Goal: Ask a question

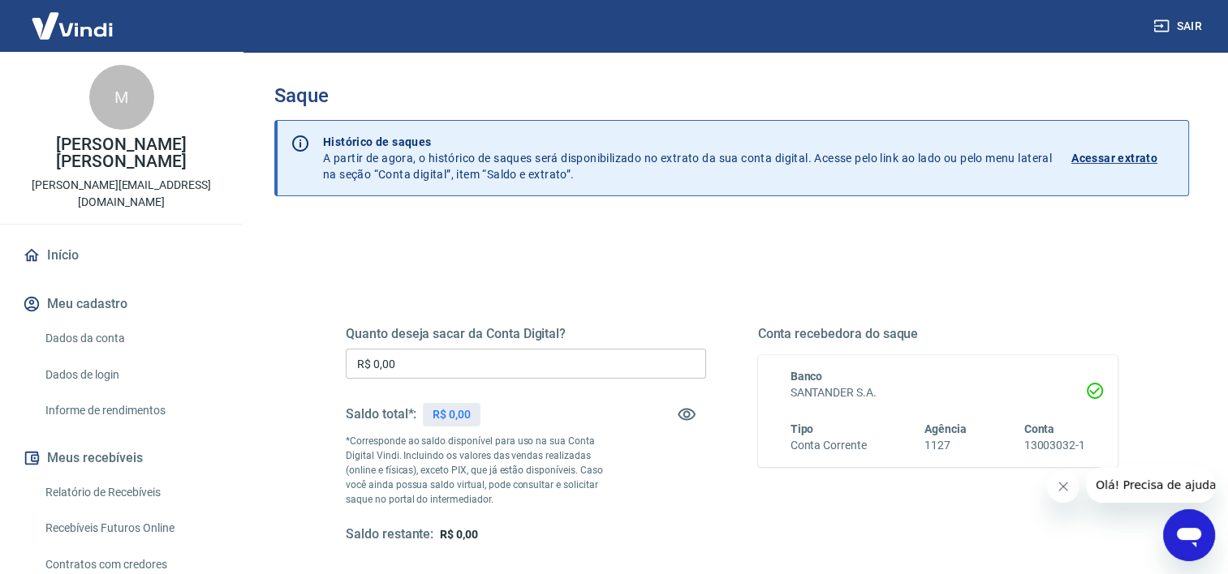
click at [1101, 156] on p "Acessar extrato" at bounding box center [1114, 158] width 86 height 16
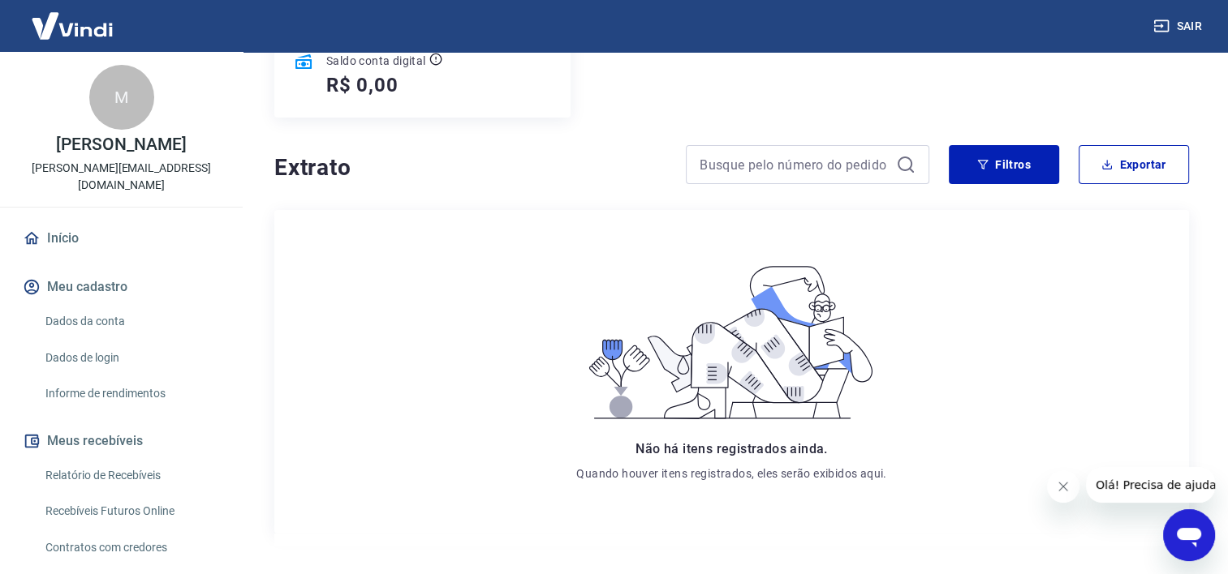
scroll to position [293, 0]
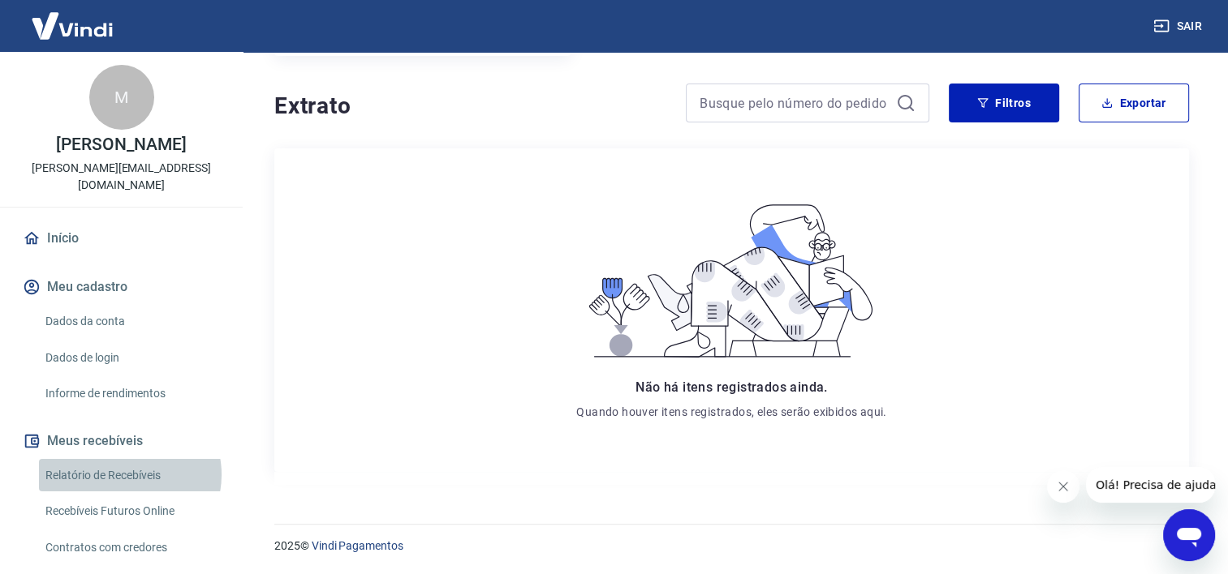
click at [129, 459] on link "Relatório de Recebíveis" at bounding box center [131, 475] width 184 height 33
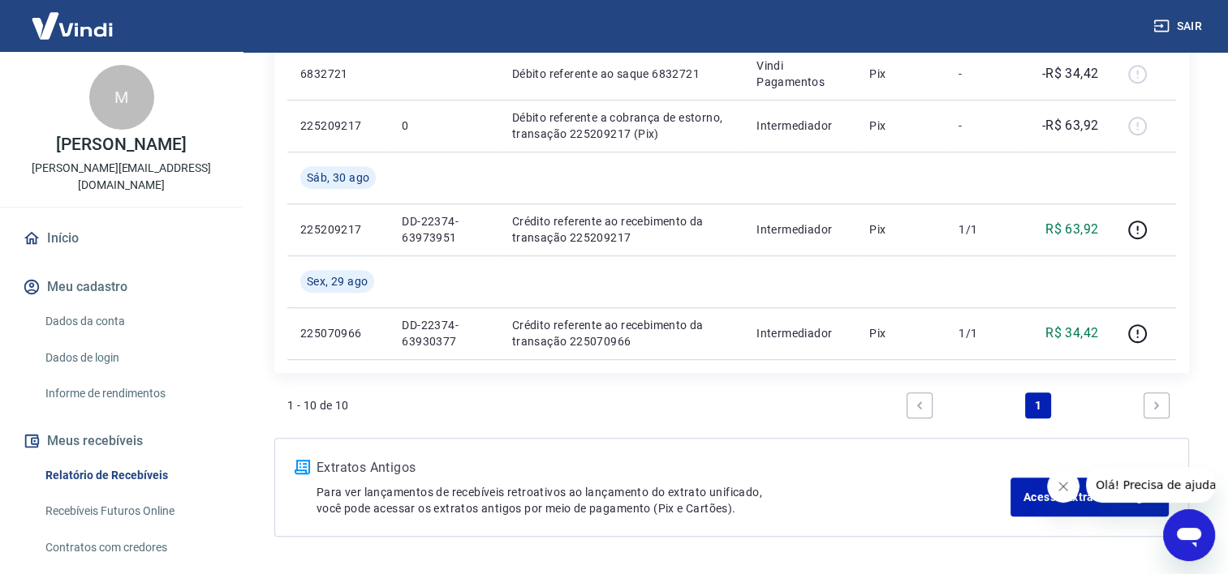
scroll to position [1089, 0]
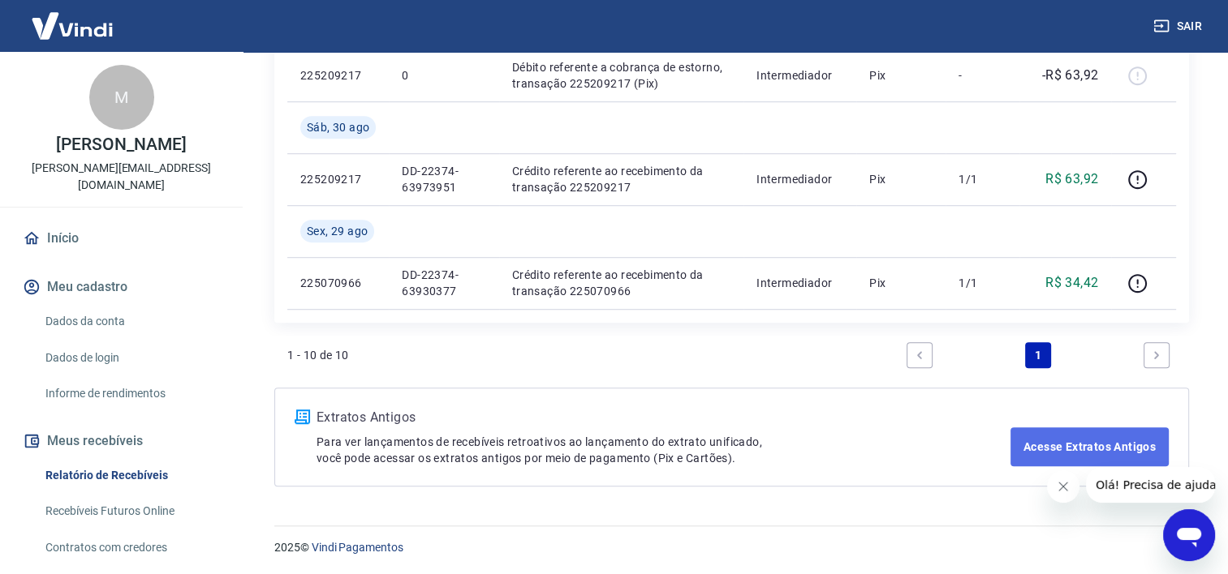
click at [1132, 450] on link "Acesse Extratos Antigos" at bounding box center [1089, 447] width 158 height 39
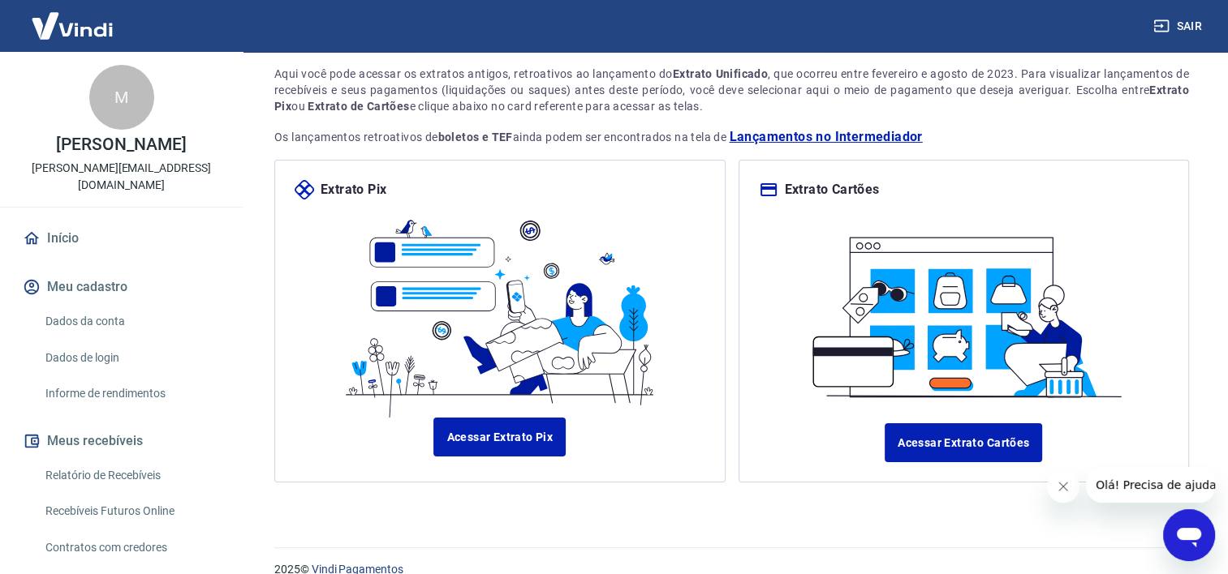
scroll to position [128, 0]
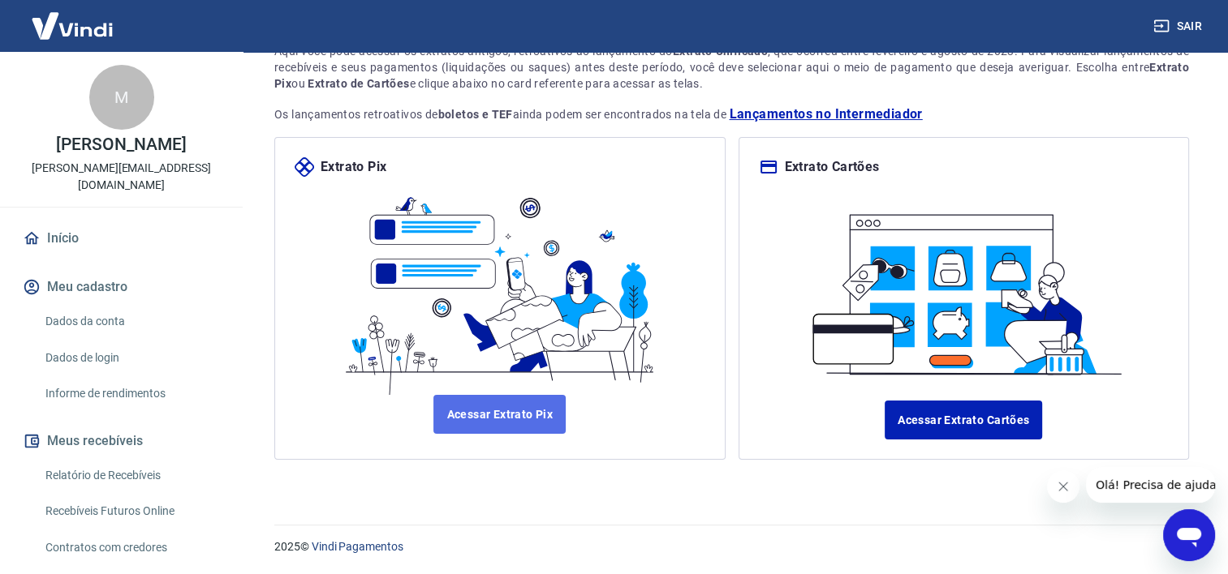
click at [523, 411] on link "Acessar Extrato Pix" at bounding box center [499, 414] width 132 height 39
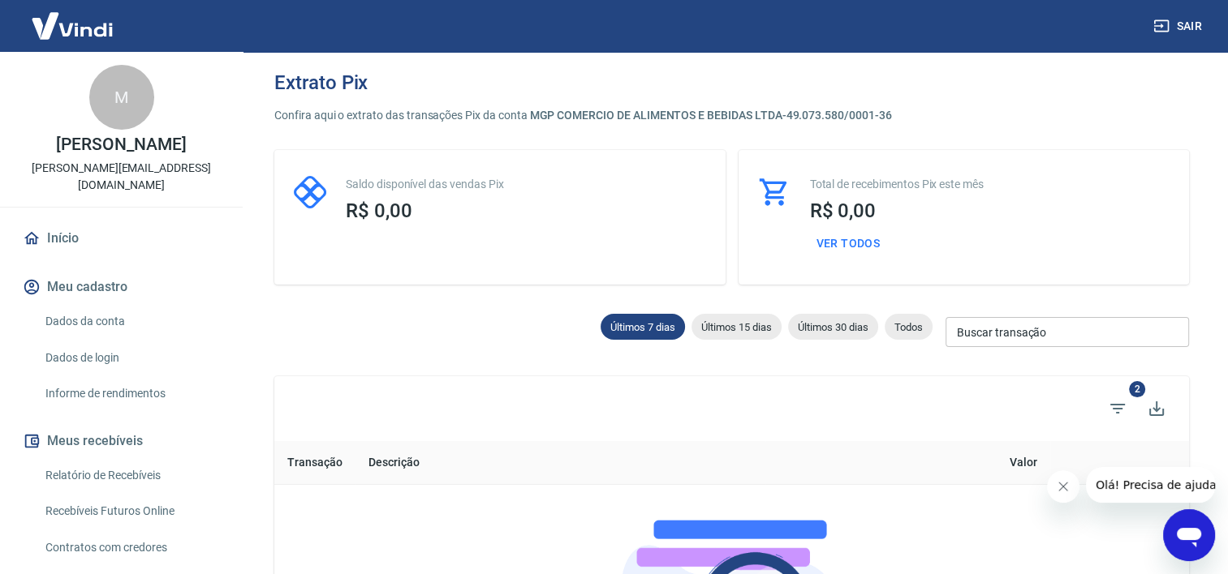
click at [1111, 488] on span "Olá! Precisa de ajuda?" at bounding box center [1158, 485] width 127 height 13
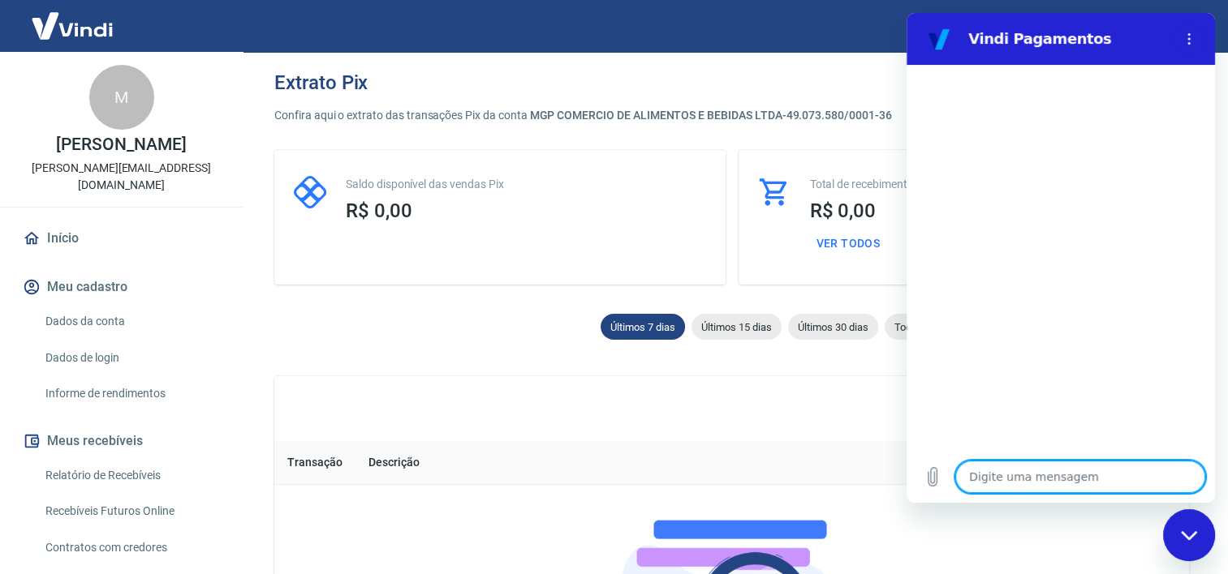
type textarea "O"
type textarea "x"
type textarea "On"
type textarea "x"
type textarea "Ond"
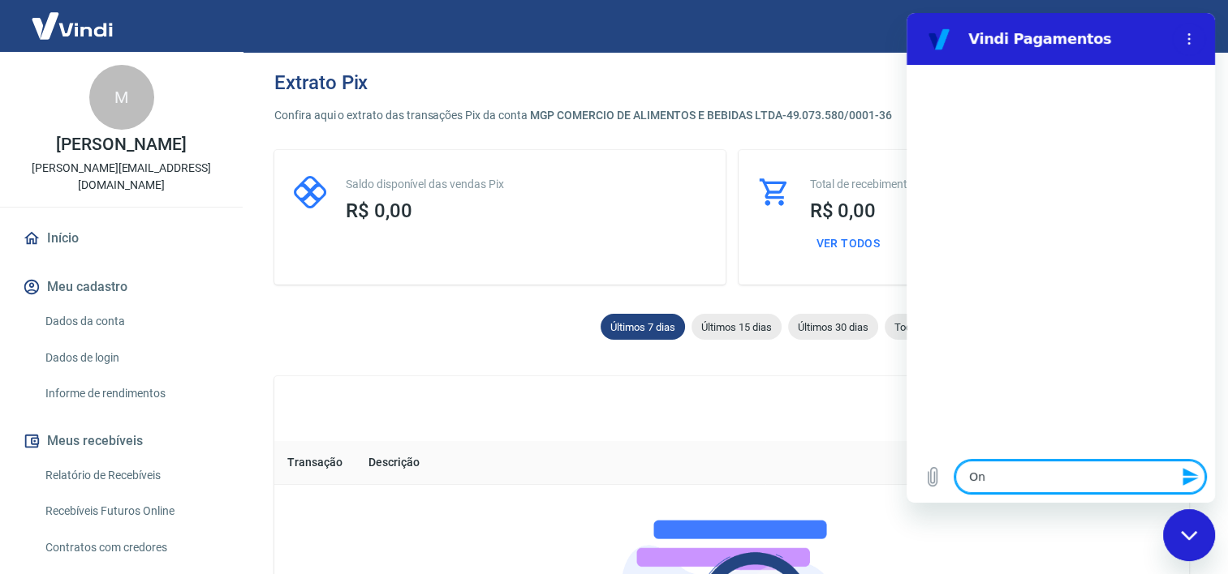
type textarea "x"
type textarea "Onde"
type textarea "x"
type textarea "Onde"
type textarea "x"
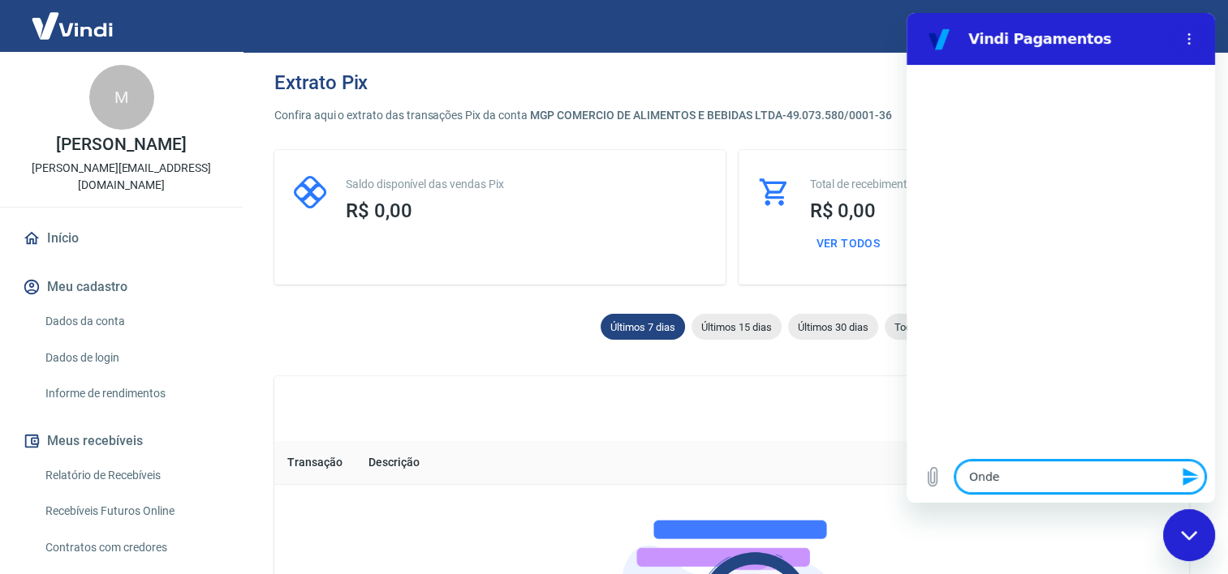
type textarea "Onde c"
type textarea "x"
type textarea "Onde co"
type textarea "x"
type textarea "Onde con"
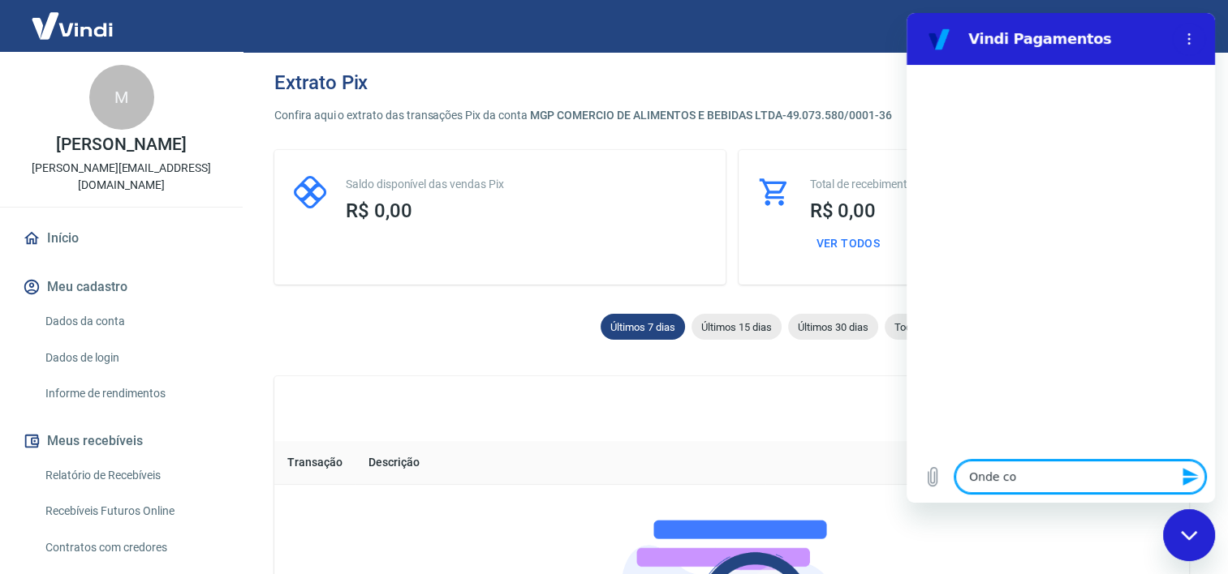
type textarea "x"
type textarea "Onde cons"
type textarea "x"
type textarea "Onde consi"
type textarea "x"
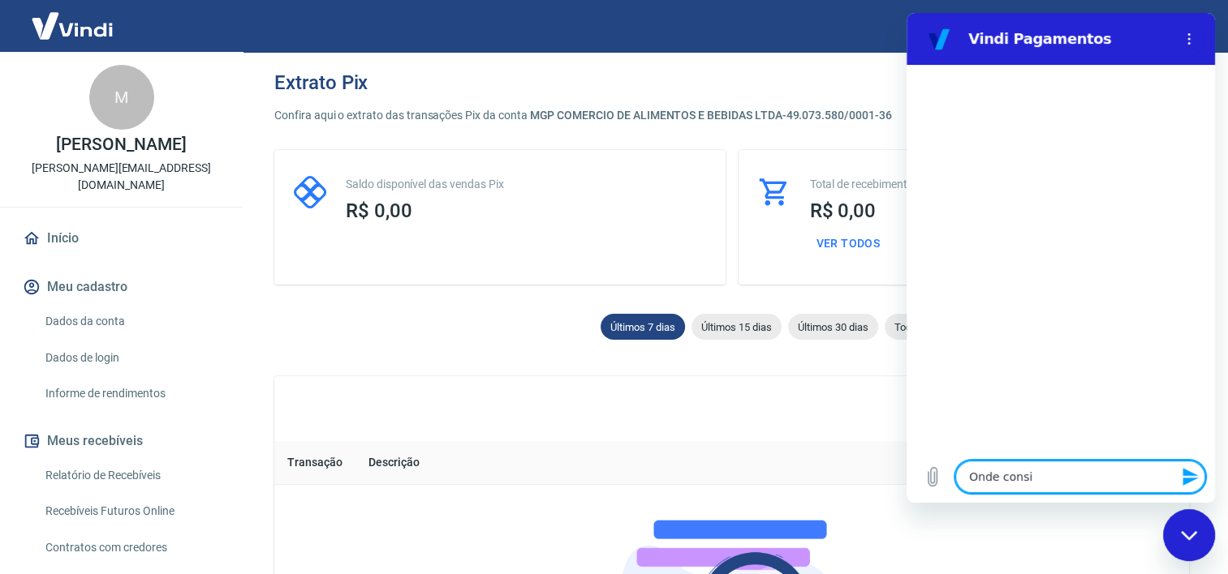
type textarea "Onde consig"
type textarea "x"
type textarea "Onde consigo"
type textarea "x"
type textarea "Onde consigo"
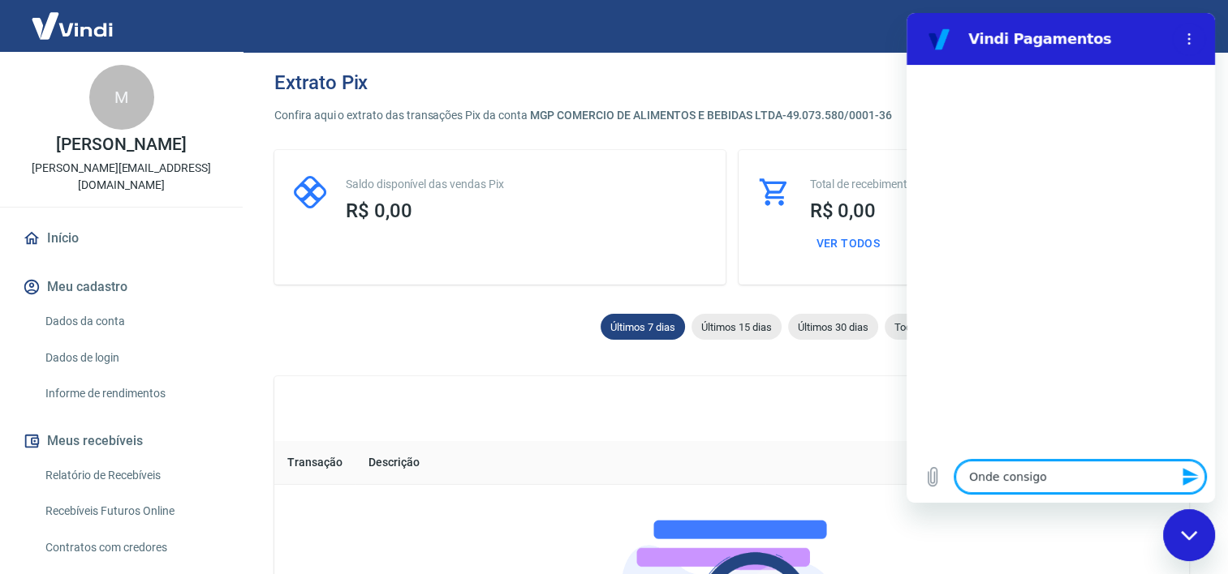
type textarea "x"
type textarea "Onde consigo v"
type textarea "x"
type textarea "Onde consigo ve"
type textarea "x"
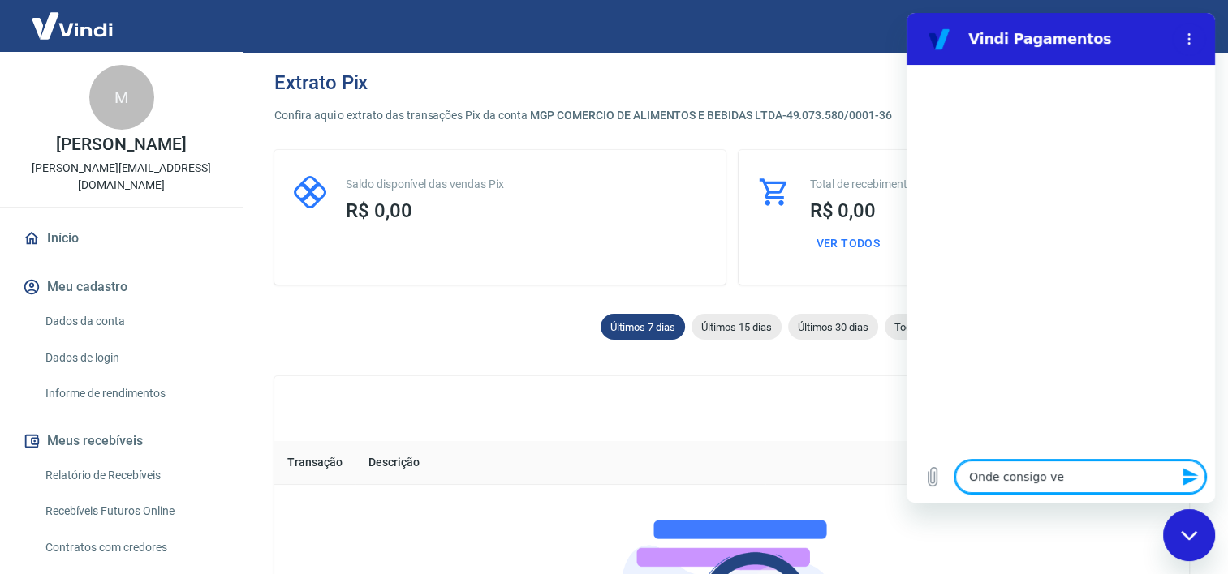
type textarea "Onde consigo ver"
type textarea "x"
type textarea "Onde consigo ver"
type textarea "x"
type textarea "Onde consigo ver m"
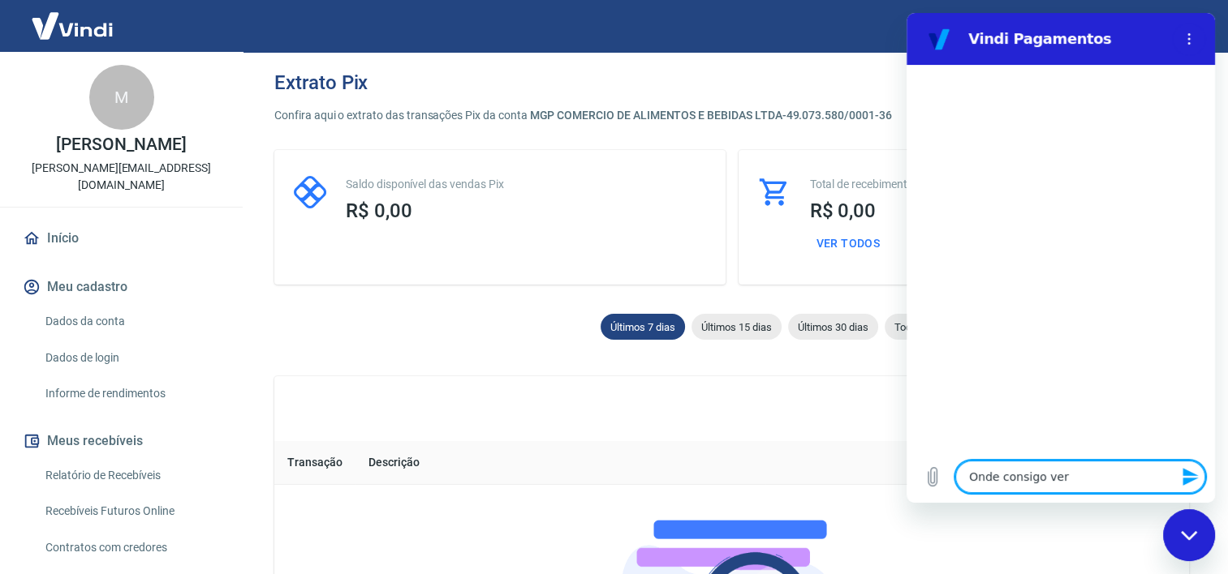
type textarea "x"
type textarea "Onde consigo ver me"
type textarea "x"
type textarea "Onde consigo ver meu"
type textarea "x"
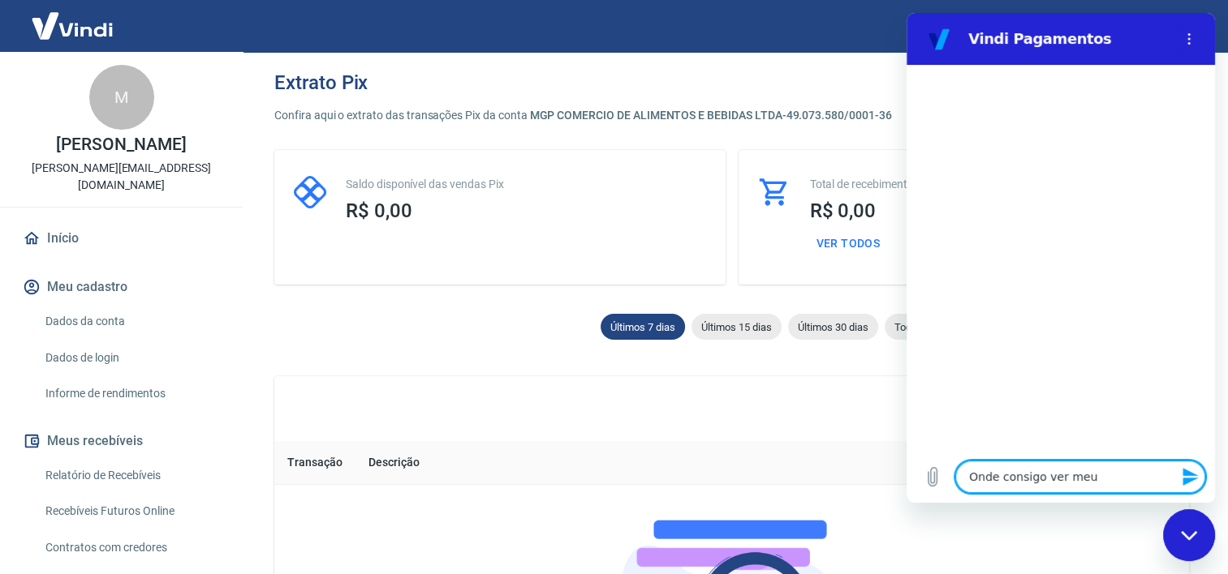
type textarea "Onde consigo ver meus"
type textarea "x"
type textarea "Onde consigo ver meus"
type textarea "x"
type textarea "Onde consigo ver meus v"
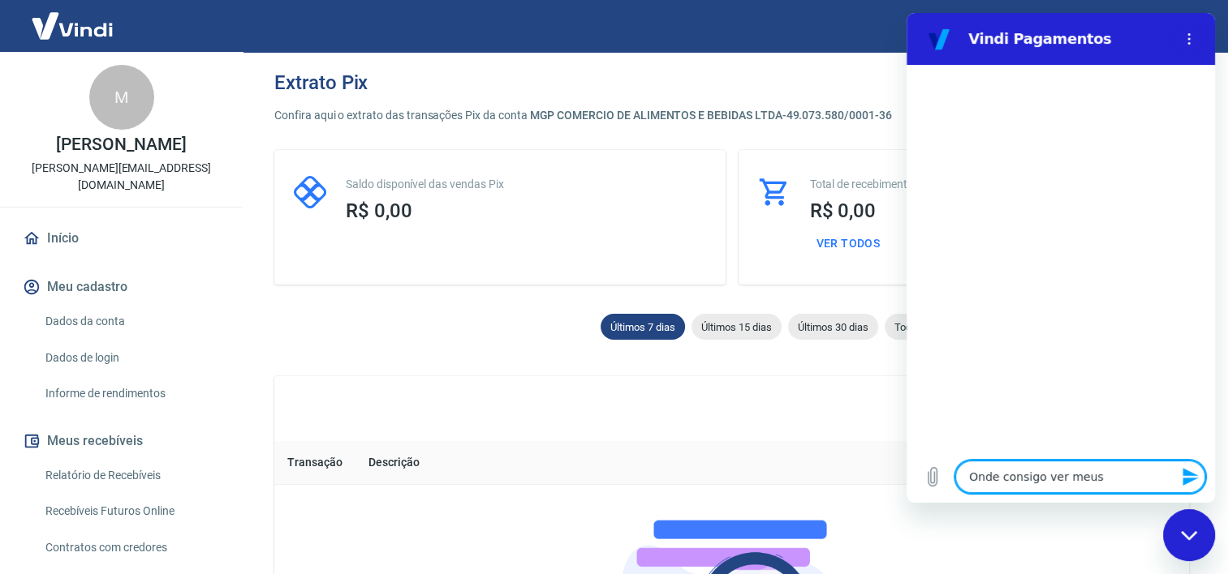
type textarea "x"
type textarea "Onde consigo ver meus va"
type textarea "x"
type textarea "Onde consigo ver meus val"
type textarea "x"
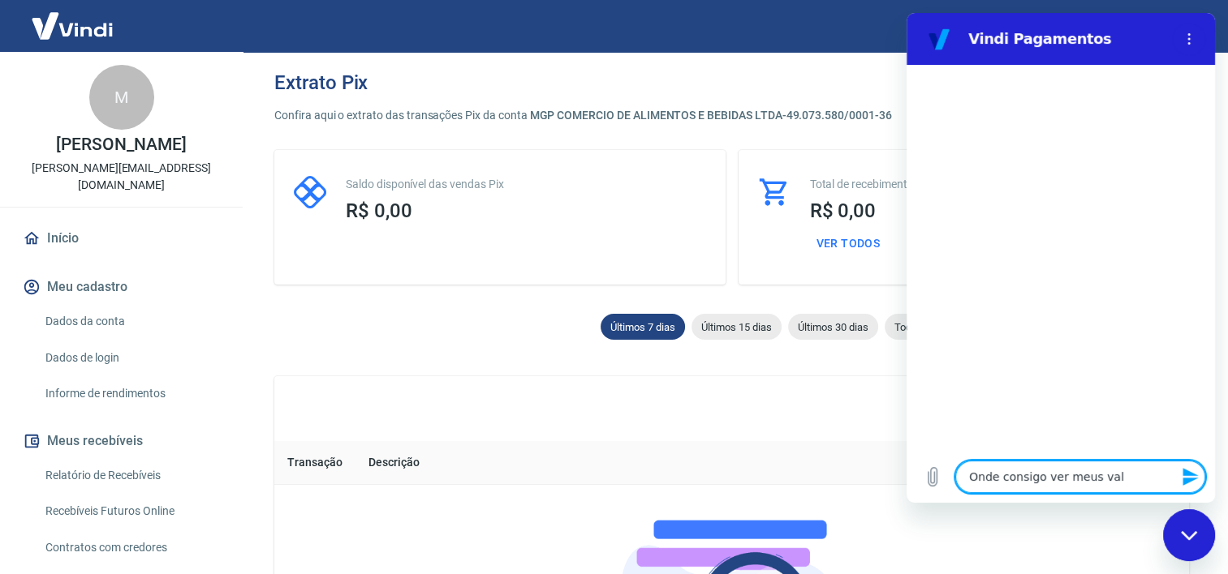
type textarea "Onde consigo ver meus valo"
type textarea "x"
type textarea "Onde consigo ver meus valor"
type textarea "x"
type textarea "Onde consigo ver meus valore"
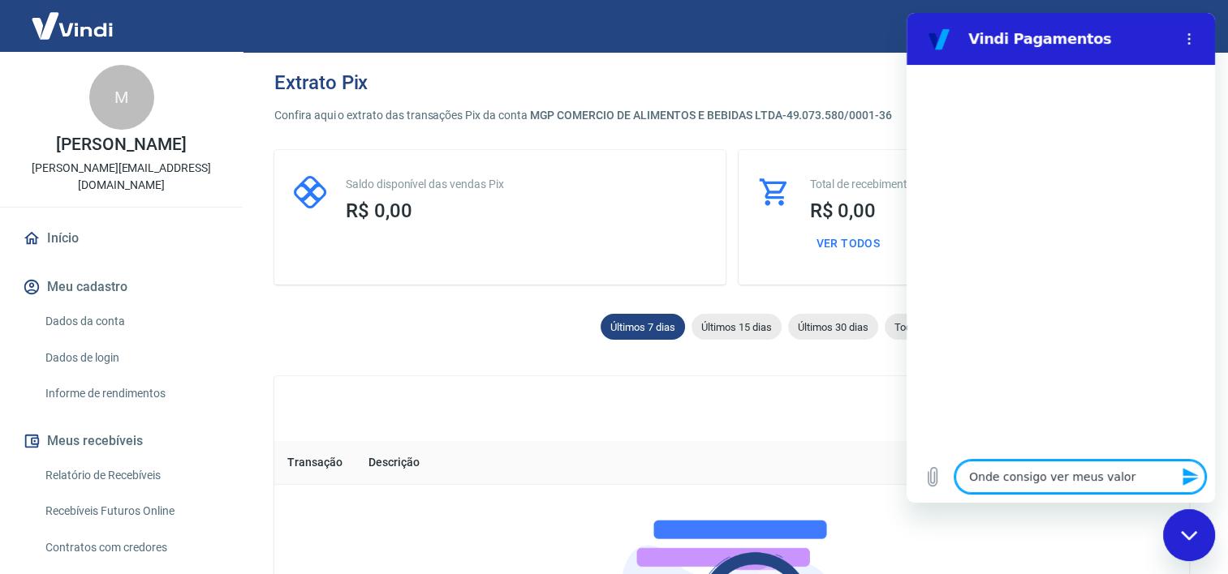
type textarea "x"
type textarea "Onde consigo ver meus valores"
type textarea "x"
type textarea "Onde consigo ver meus valores"
type textarea "x"
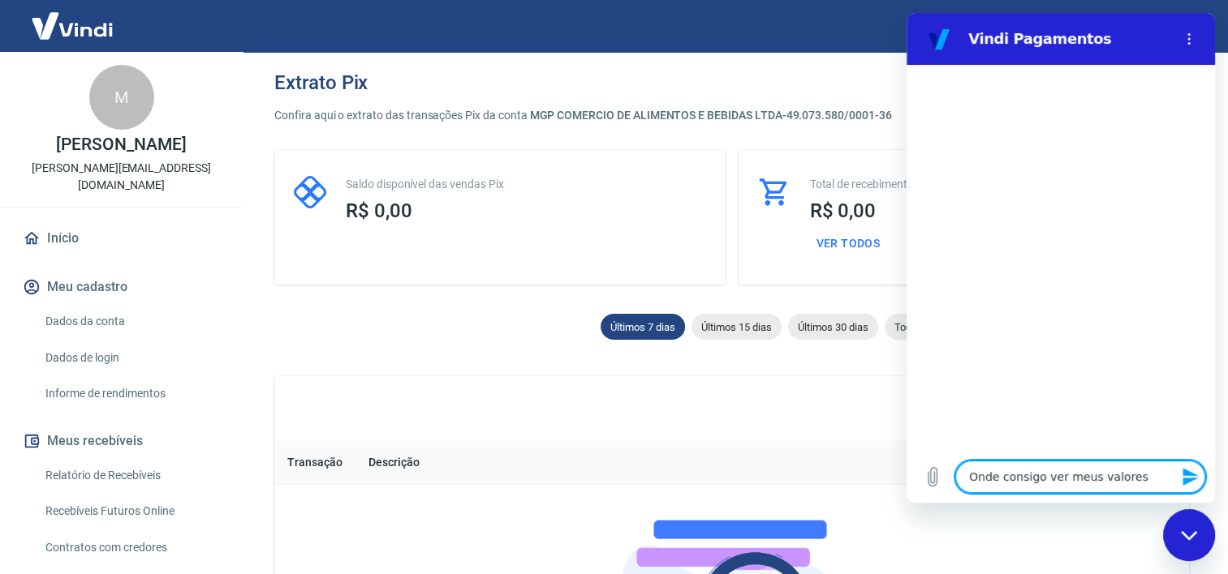
type textarea "Onde consigo ver meus valores r"
type textarea "x"
type textarea "Onde consigo ver meus valores re"
type textarea "x"
type textarea "Onde consigo ver meus valores rec"
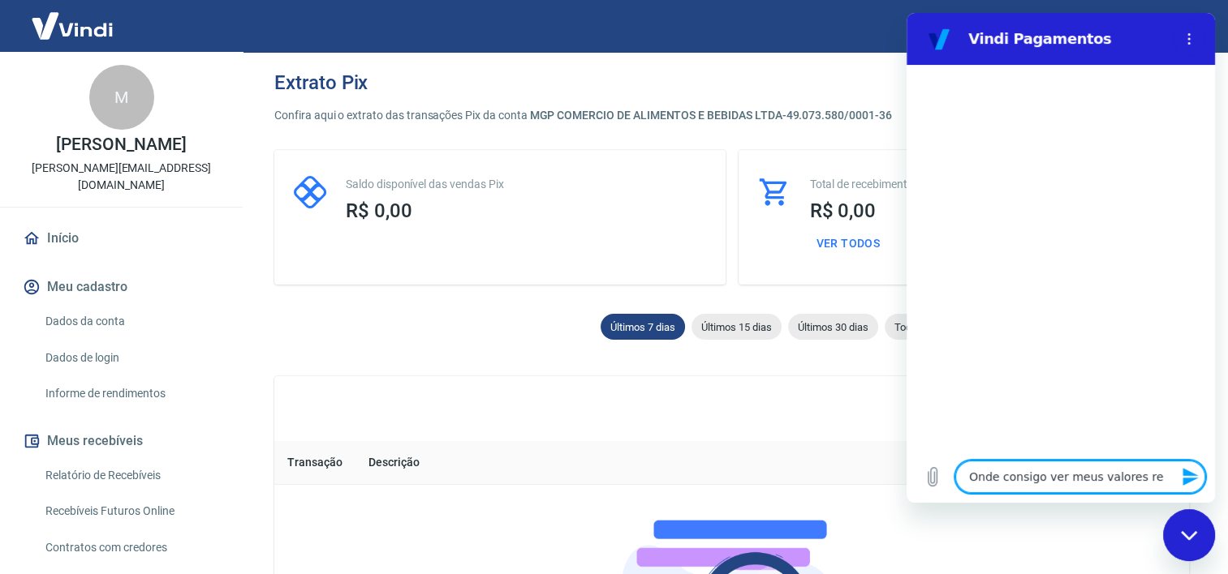
type textarea "x"
type textarea "Onde consigo ver meus valores rece"
type textarea "x"
type textarea "Onde consigo ver meus valores receb"
type textarea "x"
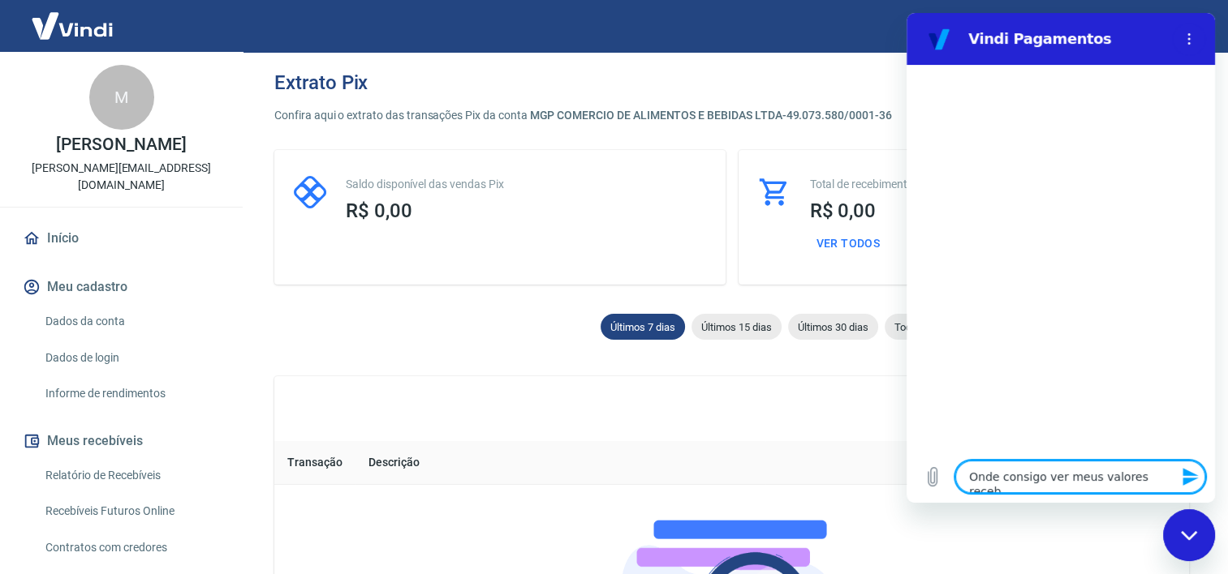
type textarea "Onde consigo ver meus valores recebi"
type textarea "x"
type textarea "Onde consigo ver meus valores recebid"
type textarea "x"
type textarea "Onde consigo ver meus valores recebido"
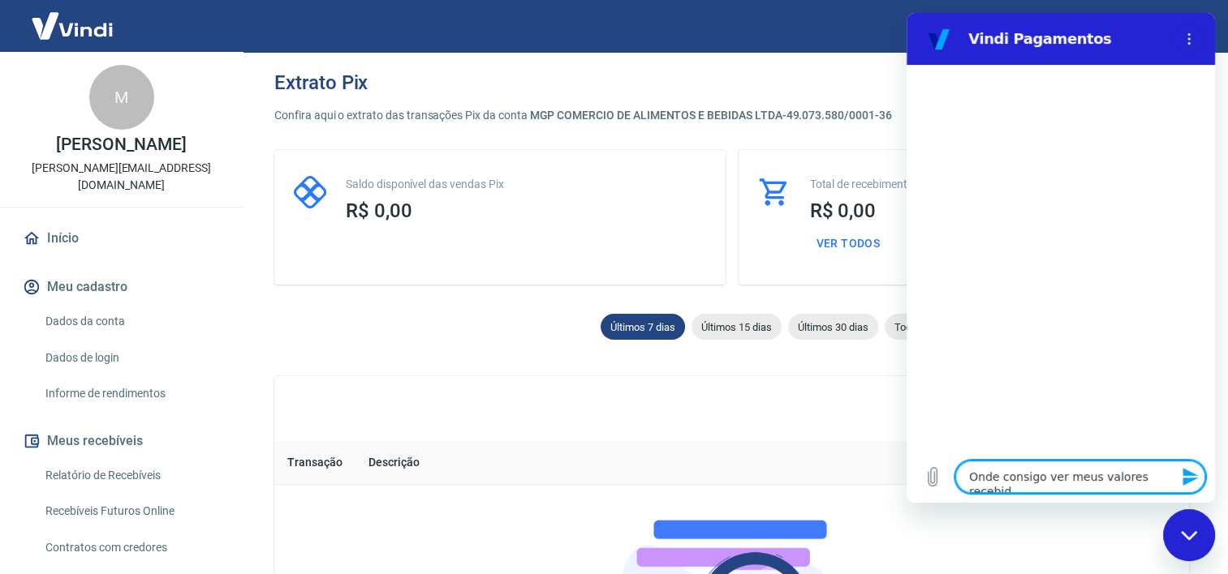
type textarea "x"
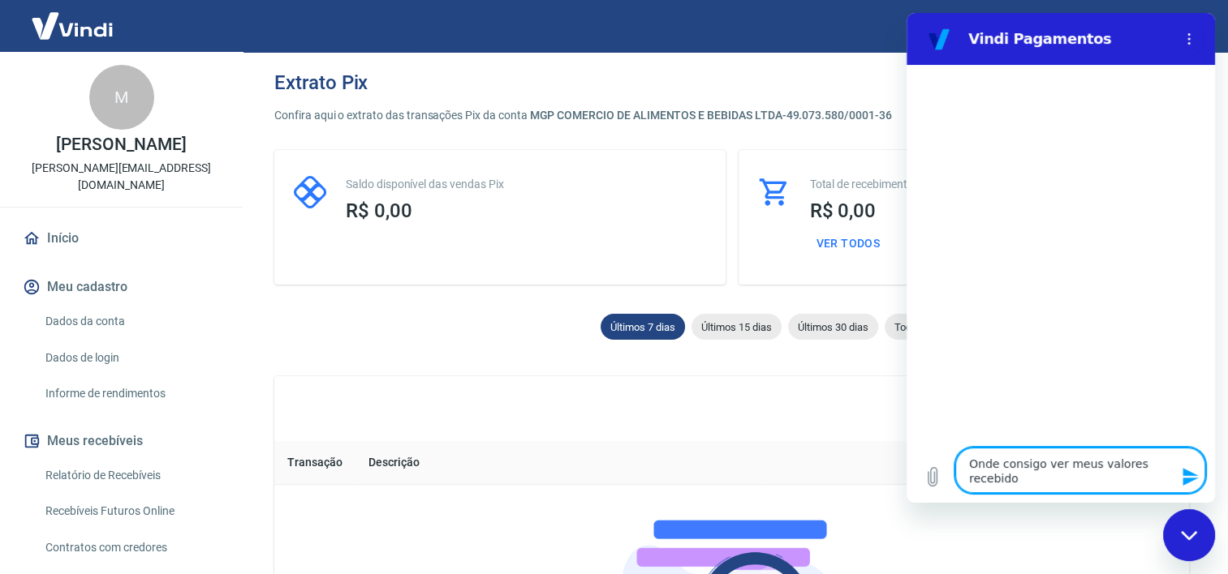
type textarea "Onde consigo ver meus valores recebidos"
type textarea "x"
type textarea "Onde consigo ver meus valores recebidos"
type textarea "x"
type textarea "Onde consigo ver meus valores recebidos e"
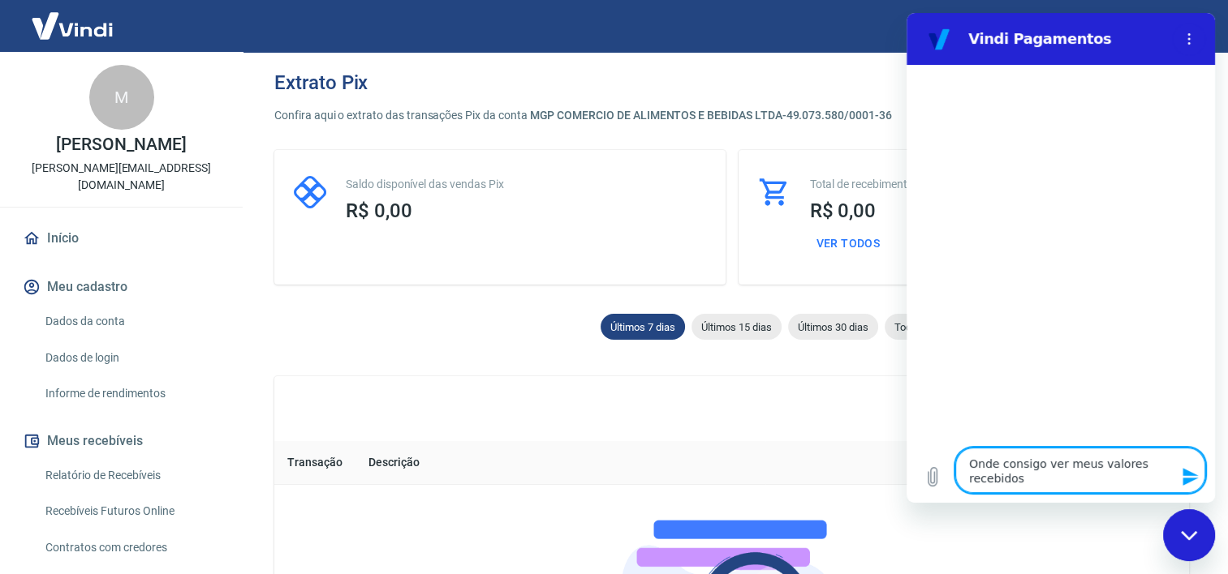
type textarea "x"
type textarea "Onde consigo ver meus valores recebidos e"
type textarea "x"
type textarea "Onde consigo ver meus valores recebidos e a"
type textarea "x"
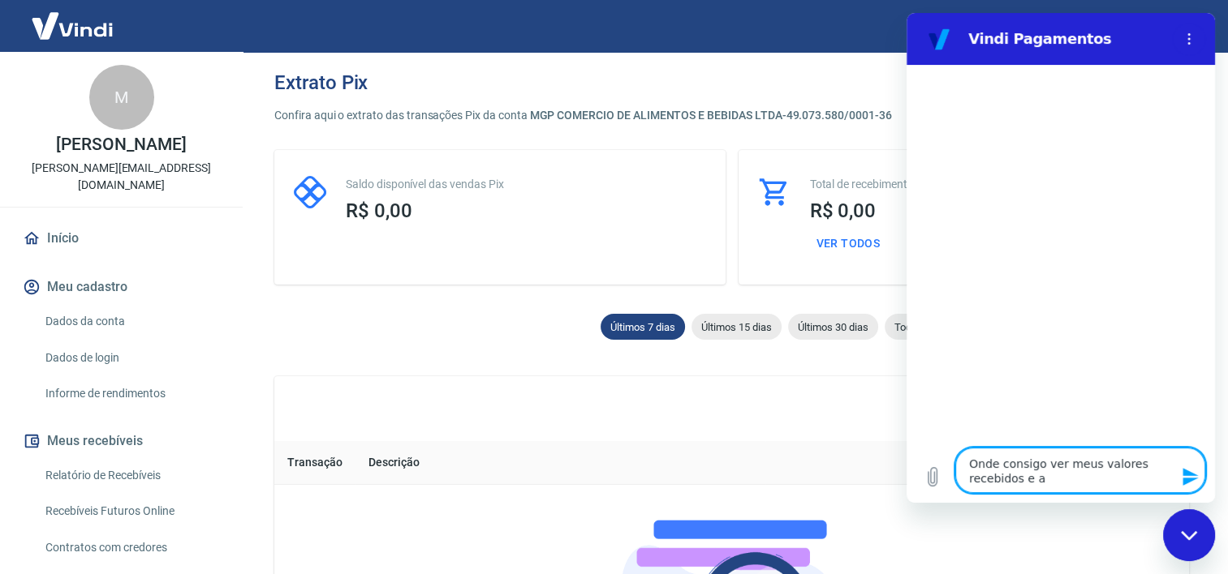
type textarea "Onde consigo ver meus valores recebidos e a"
type textarea "x"
type textarea "Onde consigo ver meus valores recebidos e a r"
type textarea "x"
type textarea "Onde consigo ver meus valores recebidos e a re"
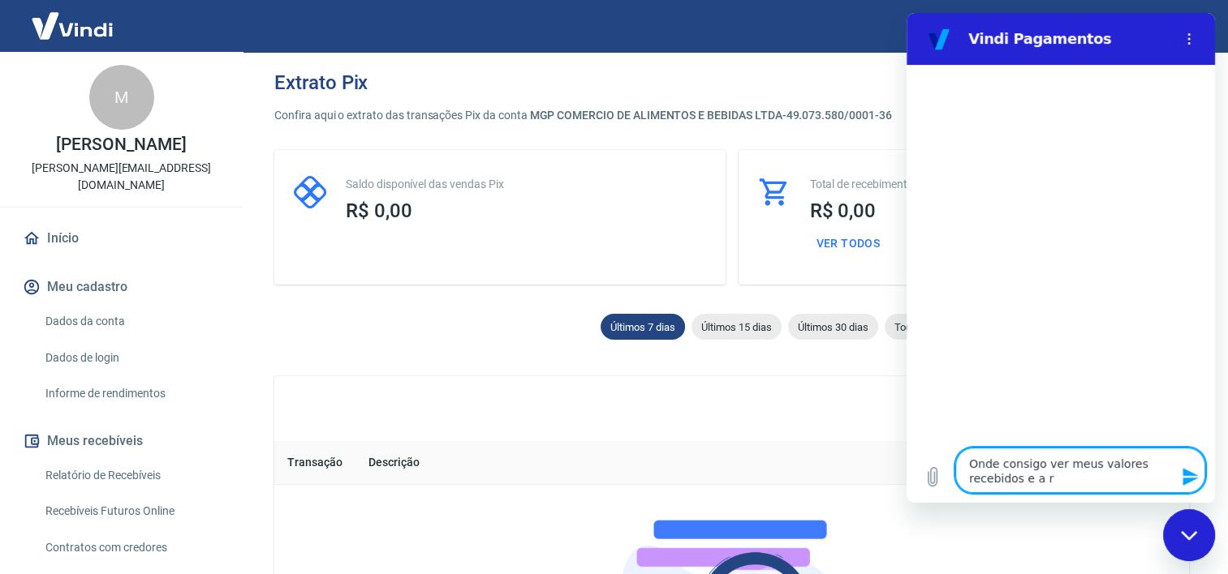
type textarea "x"
type textarea "Onde consigo ver meus valores recebidos e a rec"
type textarea "x"
type textarea "Onde consigo ver meus valores recebidos e a rece"
type textarea "x"
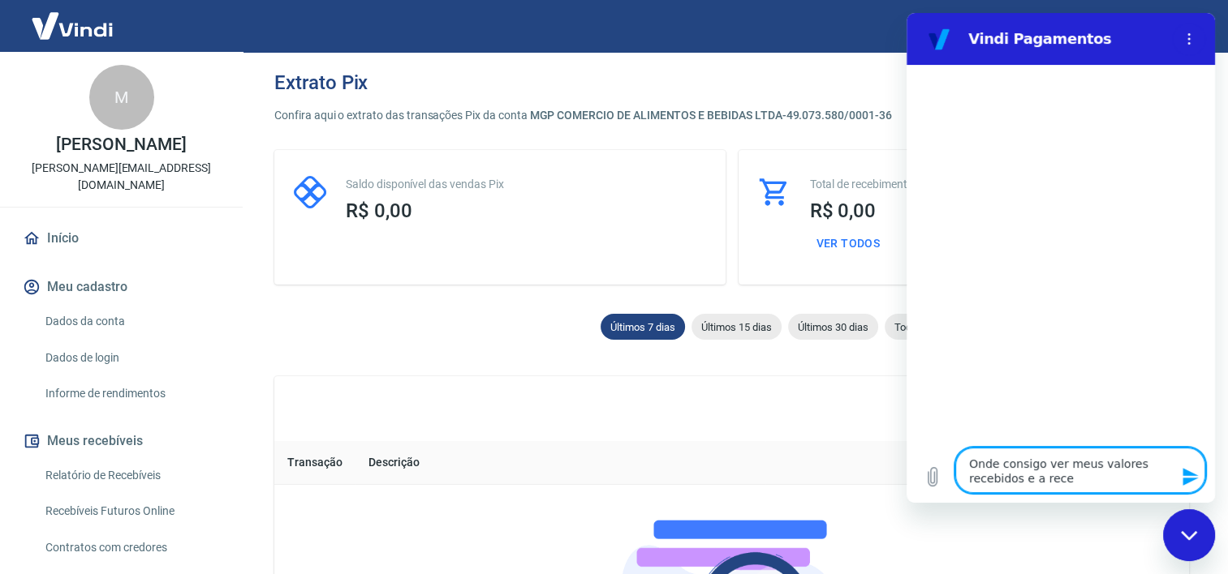
type textarea "Onde consigo ver meus valores recebidos e a receb"
type textarea "x"
type textarea "Onde consigo ver meus valores recebidos e a recebe"
type textarea "x"
type textarea "Onde consigo ver meus valores recebidos e a receber"
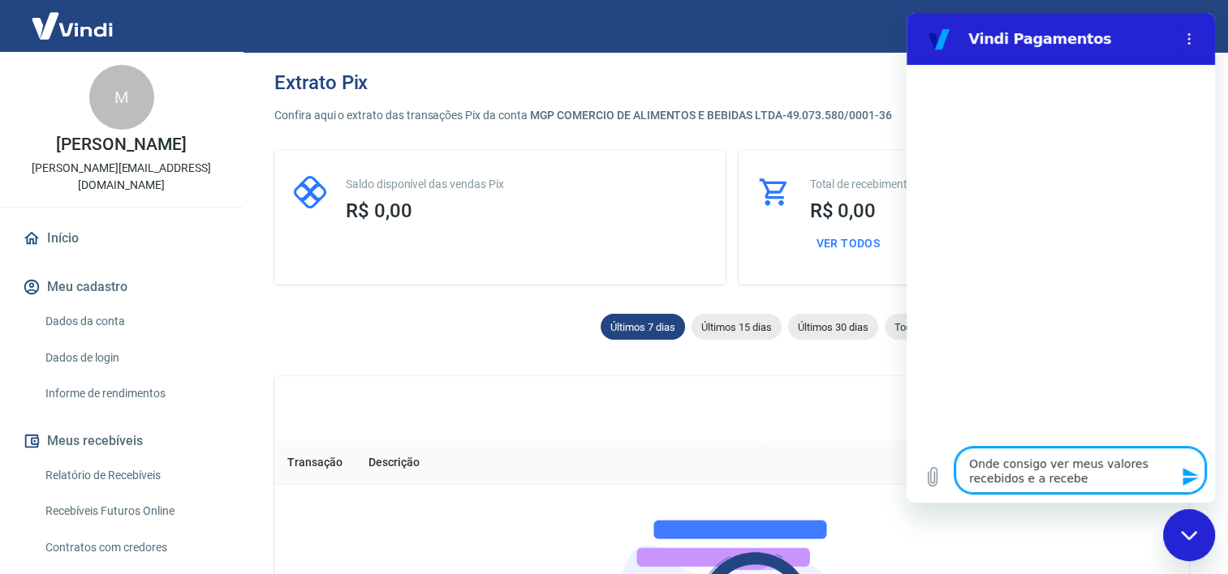
type textarea "x"
type textarea "Onde consigo ver meus valores recebidos e a receber?"
type textarea "x"
type textarea "Onde consigo ver meus valores recebidos e a receber?"
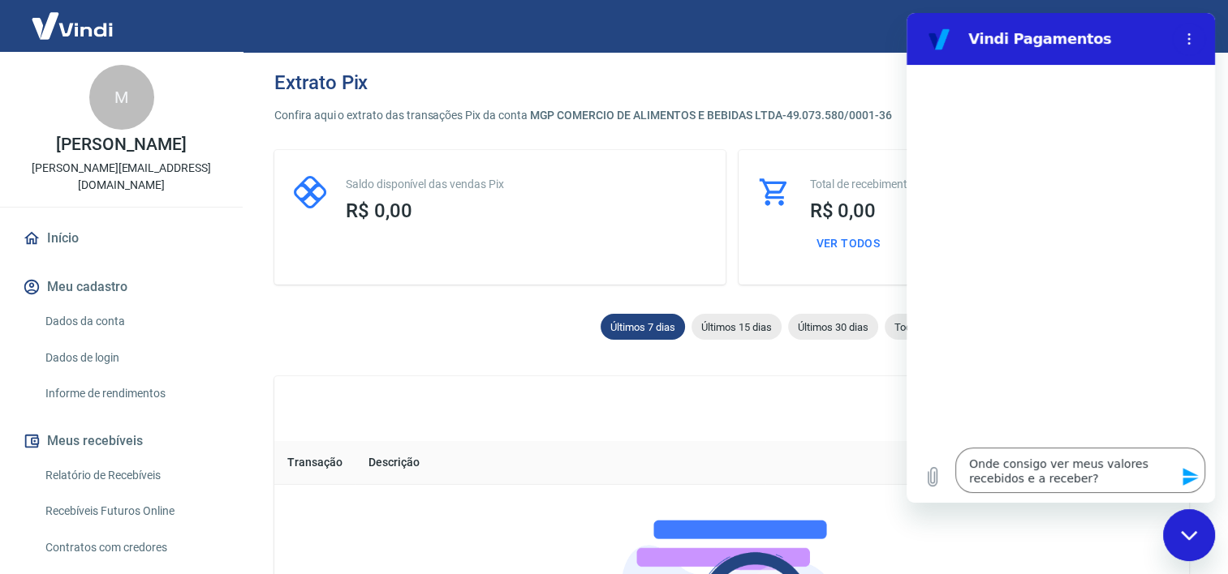
click at [1190, 481] on icon "Enviar mensagem" at bounding box center [1189, 477] width 15 height 18
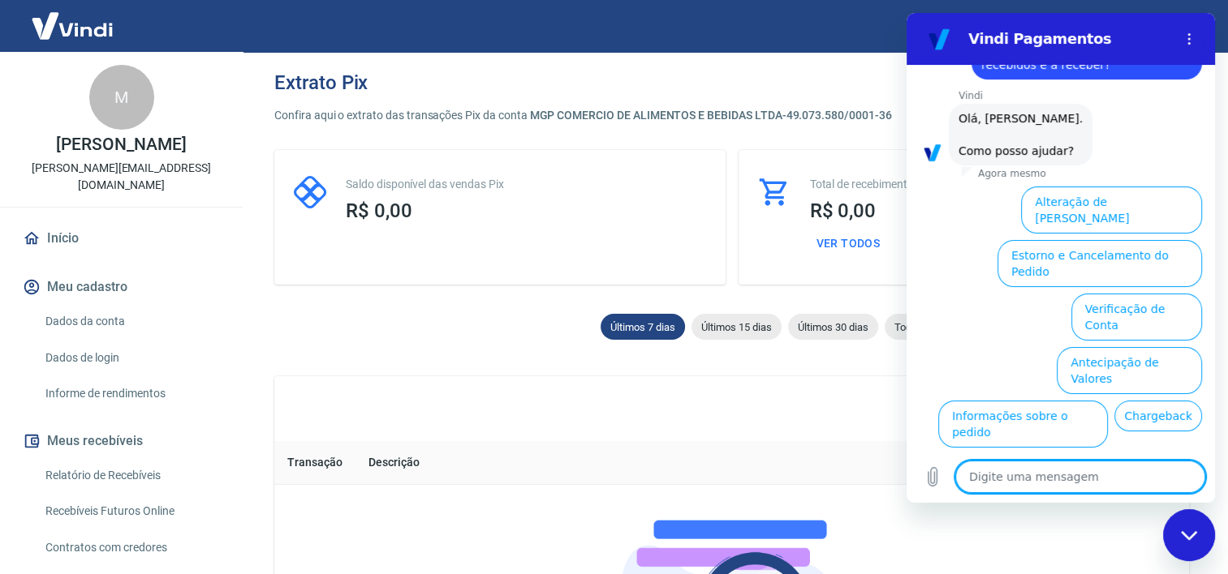
scroll to position [129, 0]
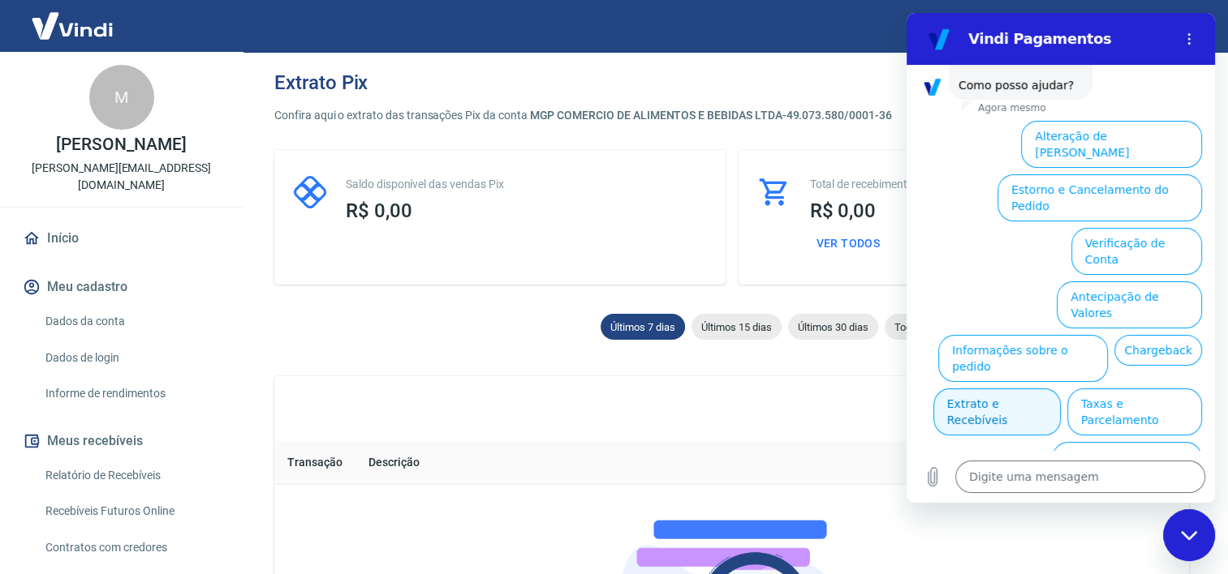
click at [1061, 389] on button "Extrato e Recebíveis" at bounding box center [996, 412] width 127 height 47
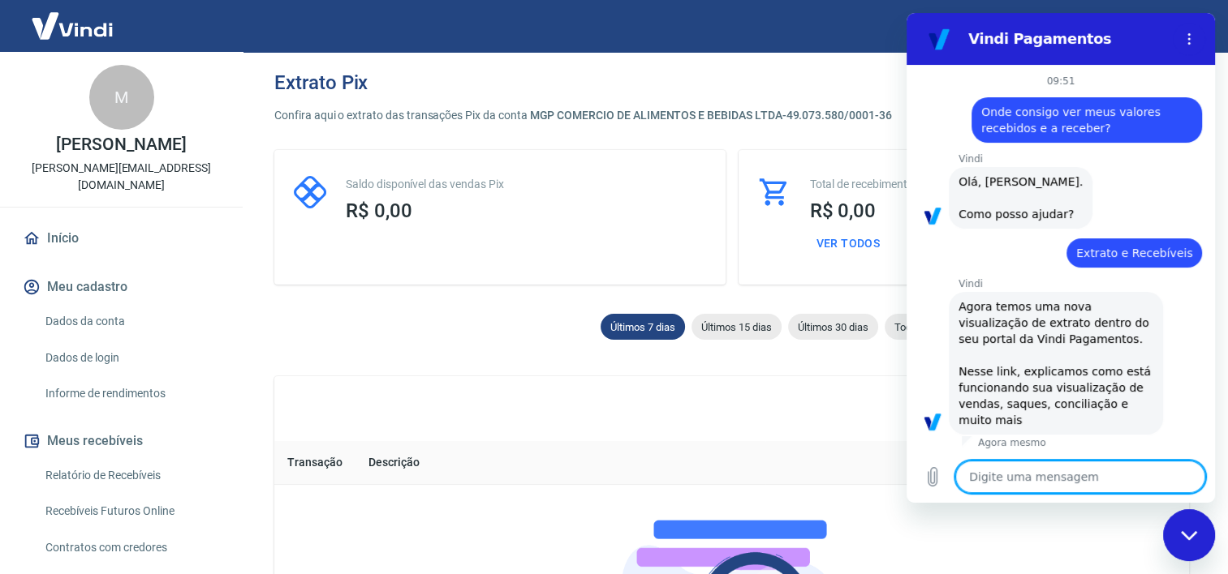
scroll to position [0, 0]
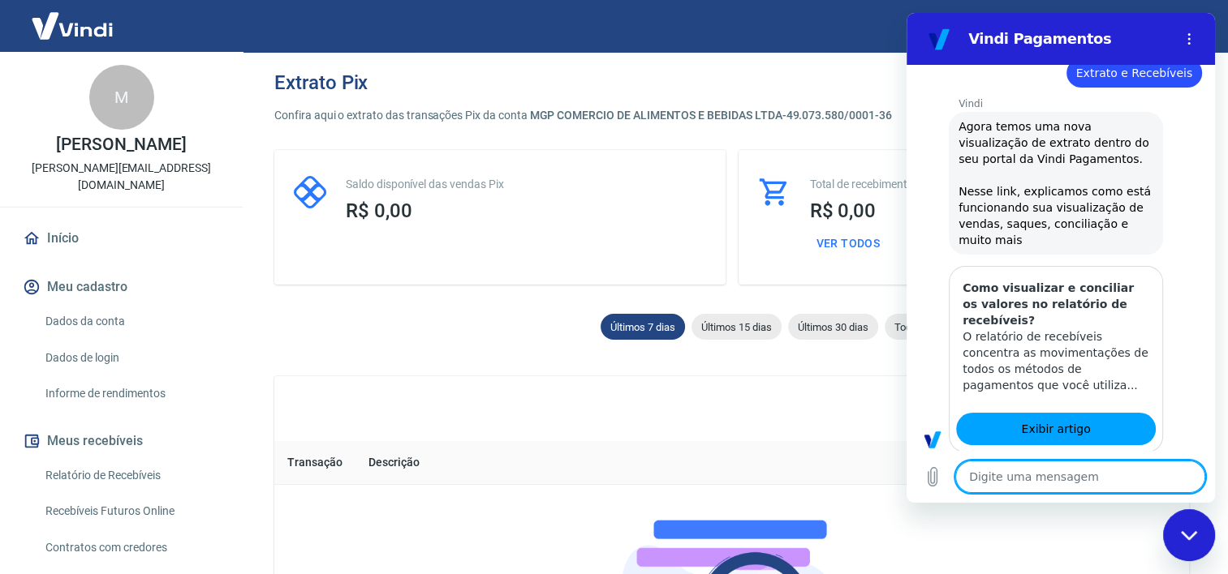
type textarea "x"
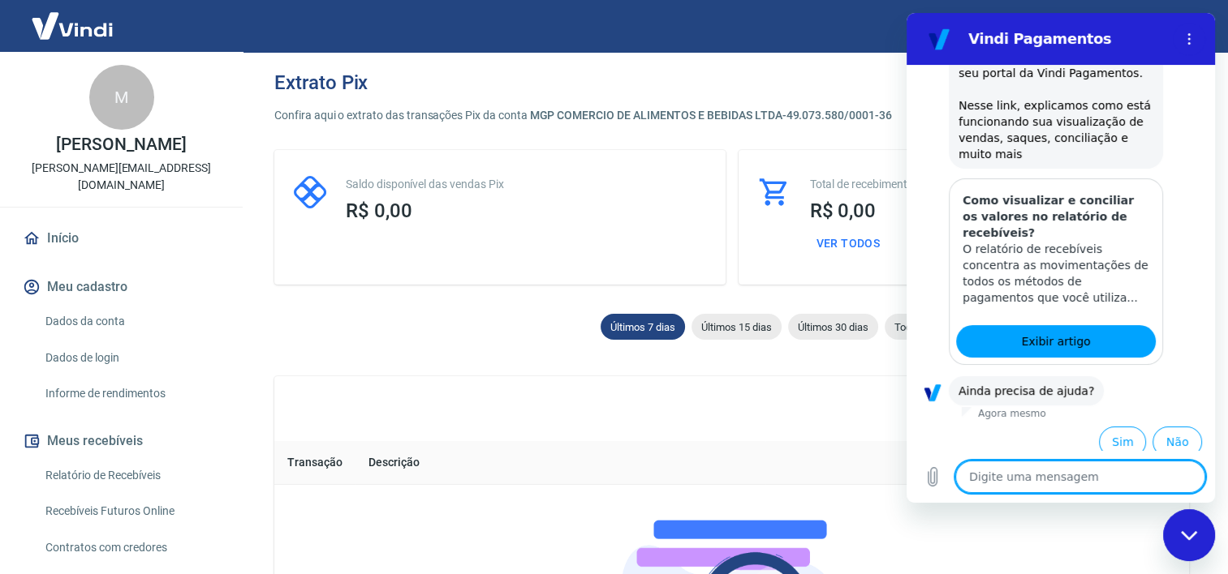
scroll to position [276, 0]
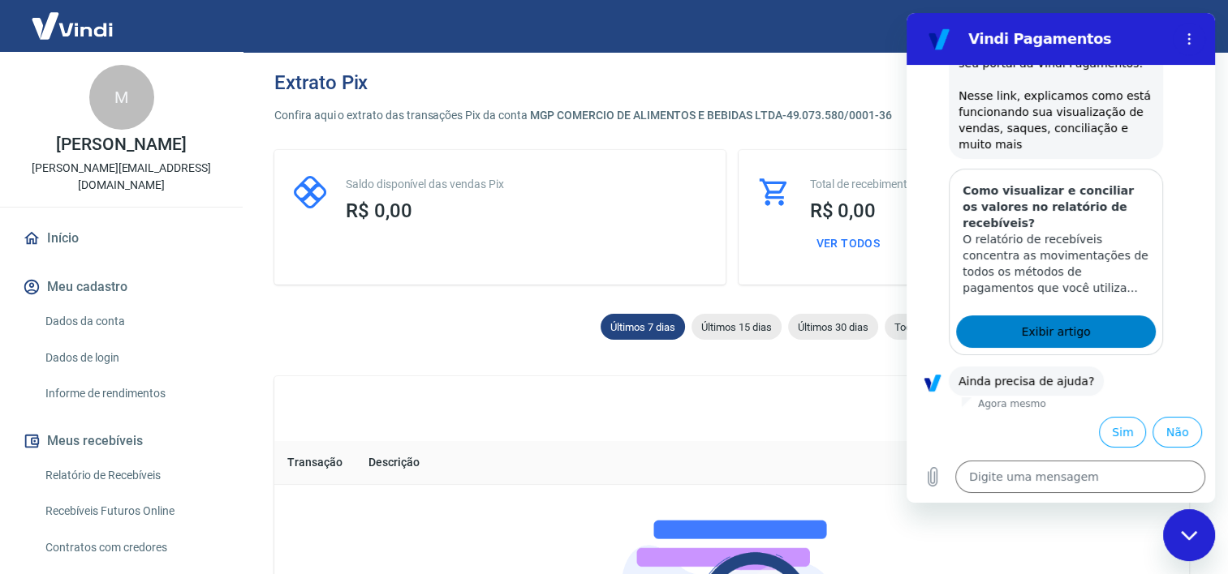
click at [1055, 334] on span "Exibir artigo" at bounding box center [1055, 331] width 69 height 19
